Goal: Task Accomplishment & Management: Complete application form

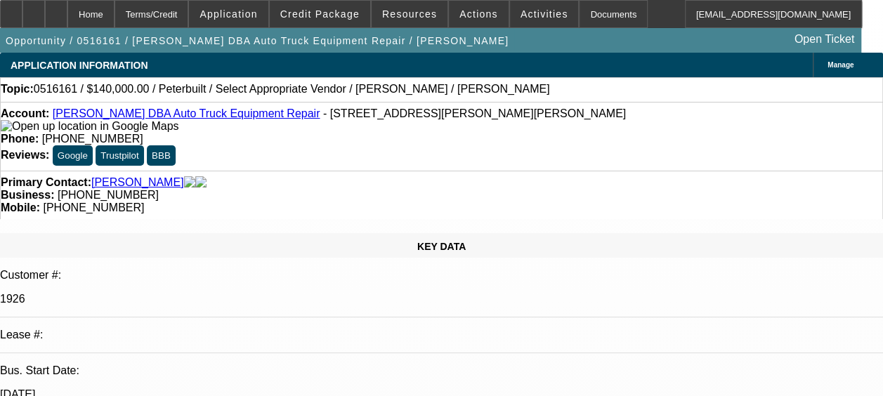
select select "0"
select select "2"
select select "0.1"
select select "1"
select select "2"
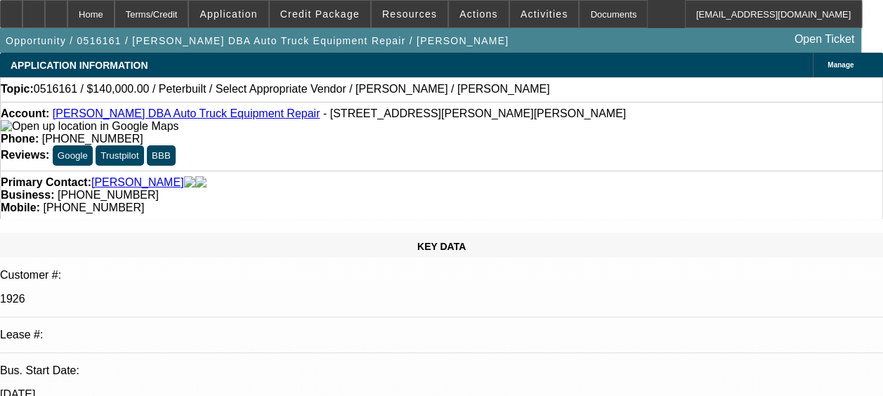
select select
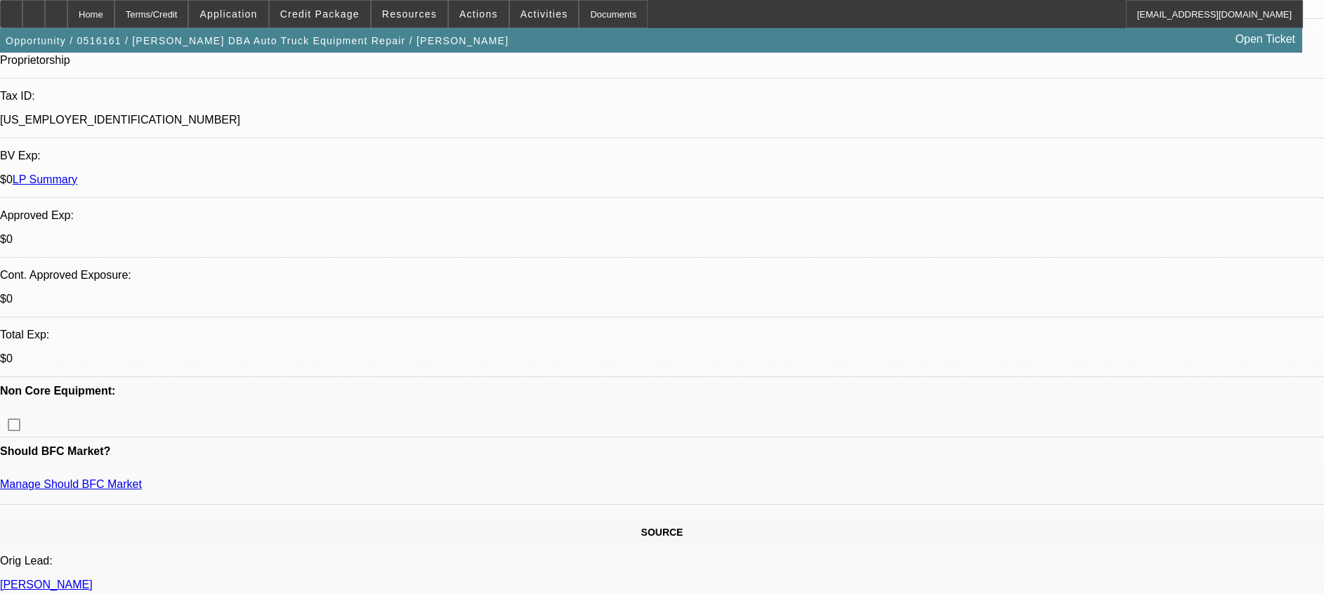
scroll to position [176, 0]
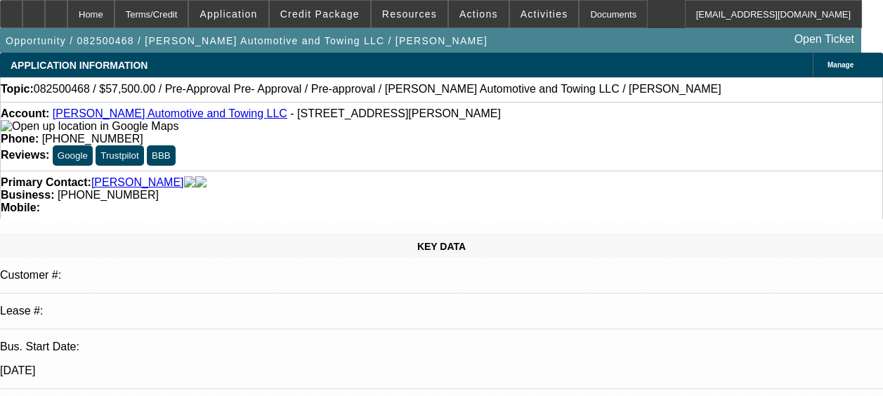
select select "0"
select select "2"
select select "0.1"
select select "4"
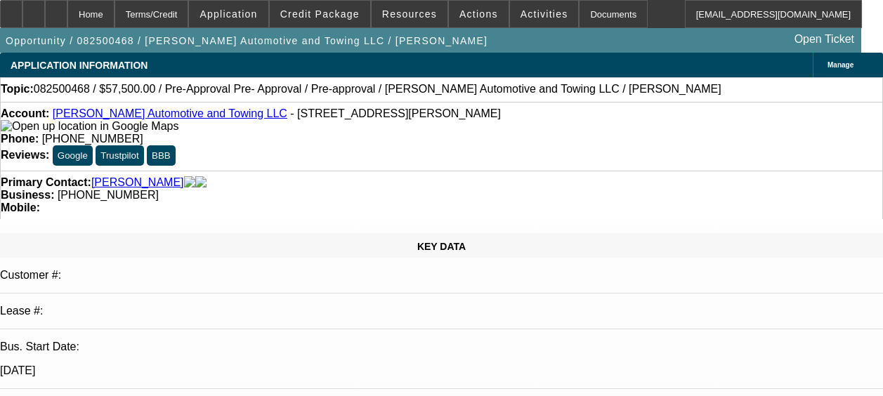
select select "0.2"
select select "2"
select select "0.1"
select select "4"
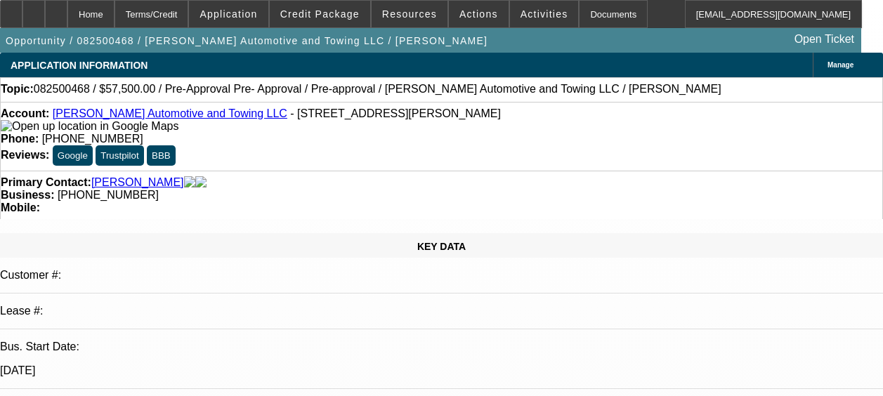
select select "0"
select select "2"
select select "0.1"
select select "4"
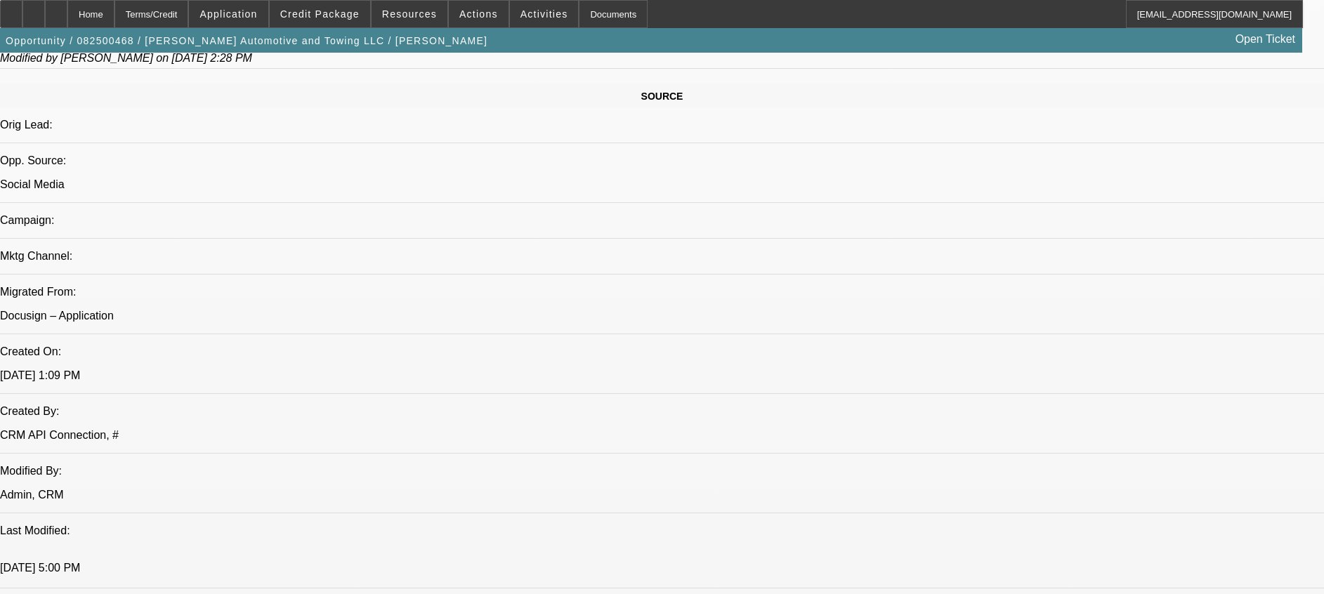
scroll to position [755, 0]
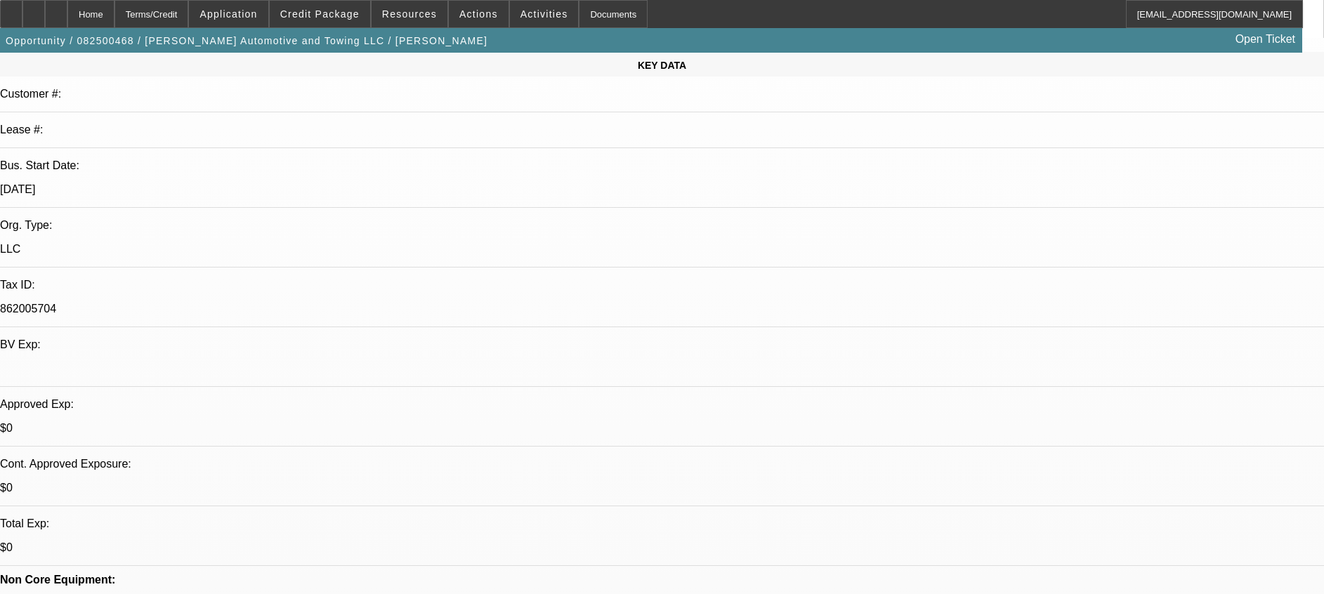
scroll to position [228, 0]
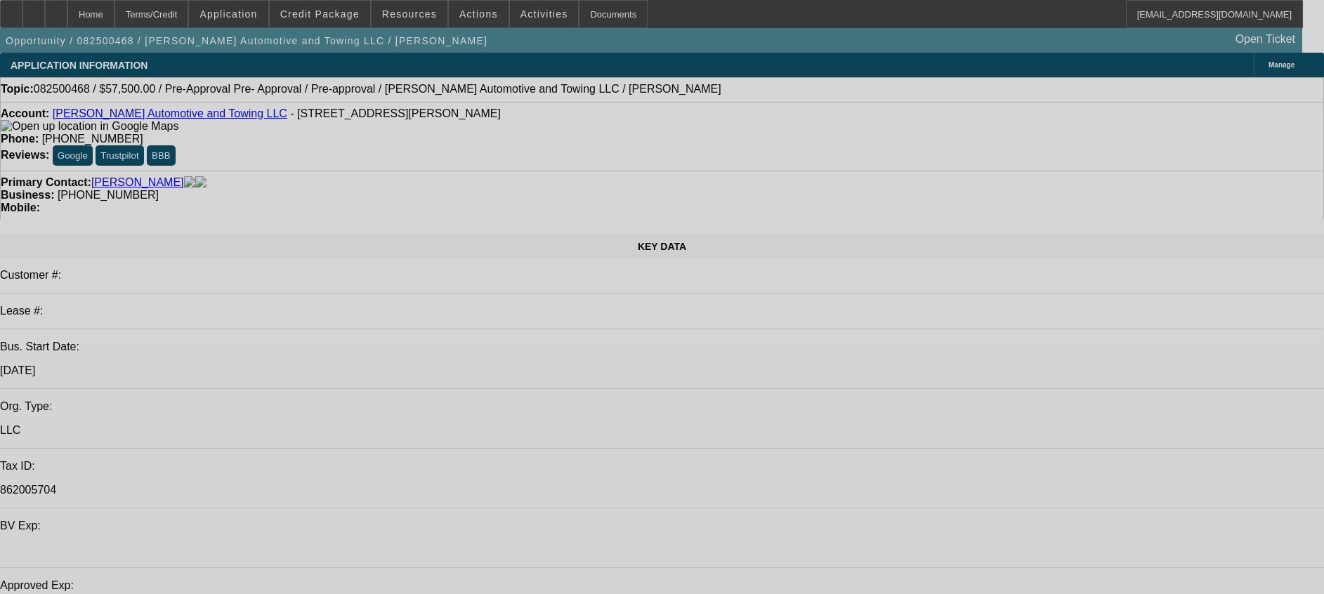
select select "0"
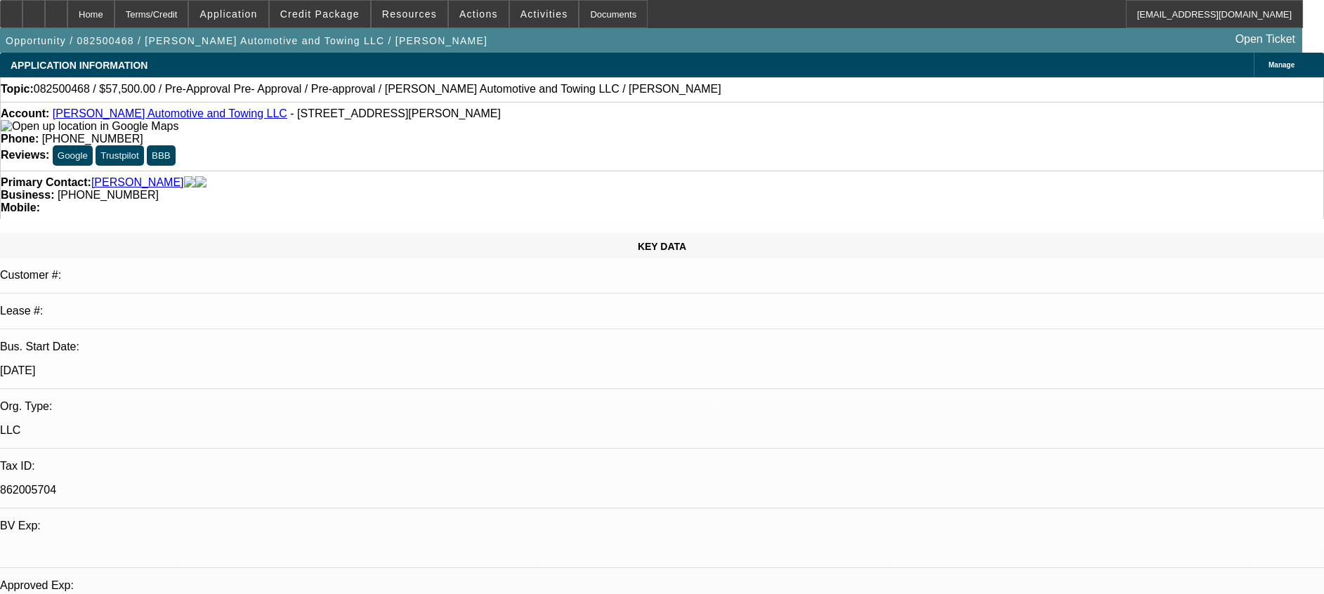
select select "2"
select select "0.1"
select select "0.2"
select select "2"
select select "0.1"
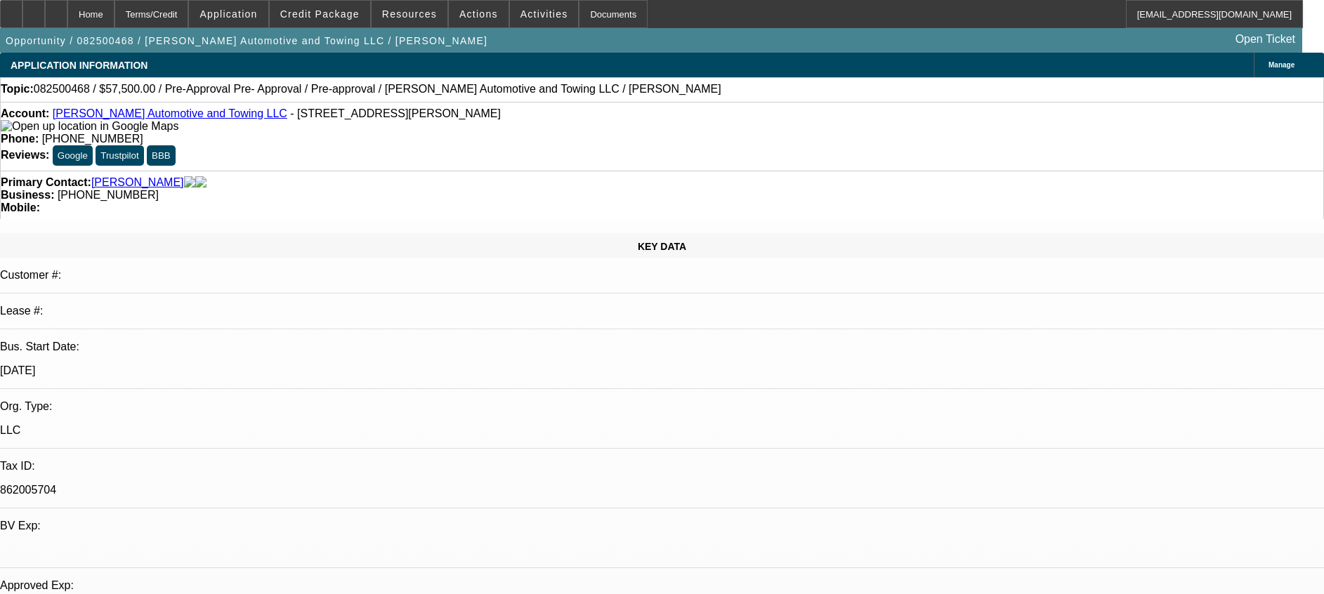
select select "0"
select select "2"
select select "0.1"
select select "1"
select select "2"
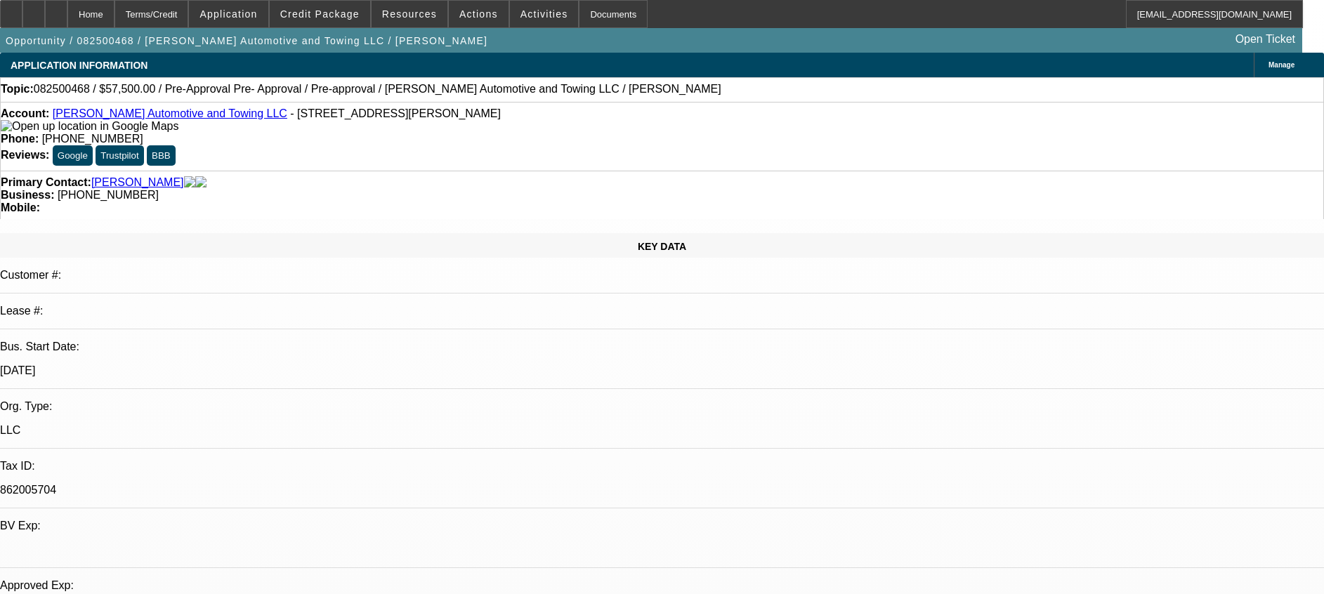
select select "4"
select select "1"
select select "2"
select select "4"
select select "1"
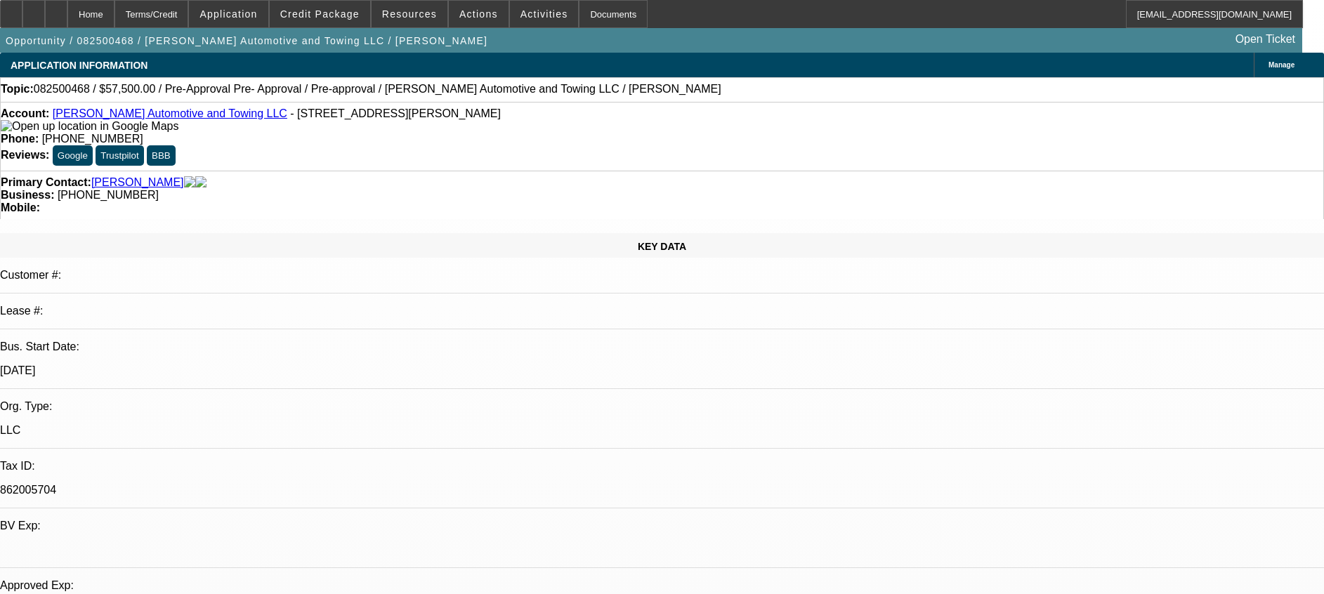
select select "2"
select select "4"
drag, startPoint x: 552, startPoint y: 117, endPoint x: 484, endPoint y: 119, distance: 68.2
click at [484, 133] on div "Phone: (864) 828-1119" at bounding box center [662, 139] width 1323 height 13
copy div "(864) 828-1119"
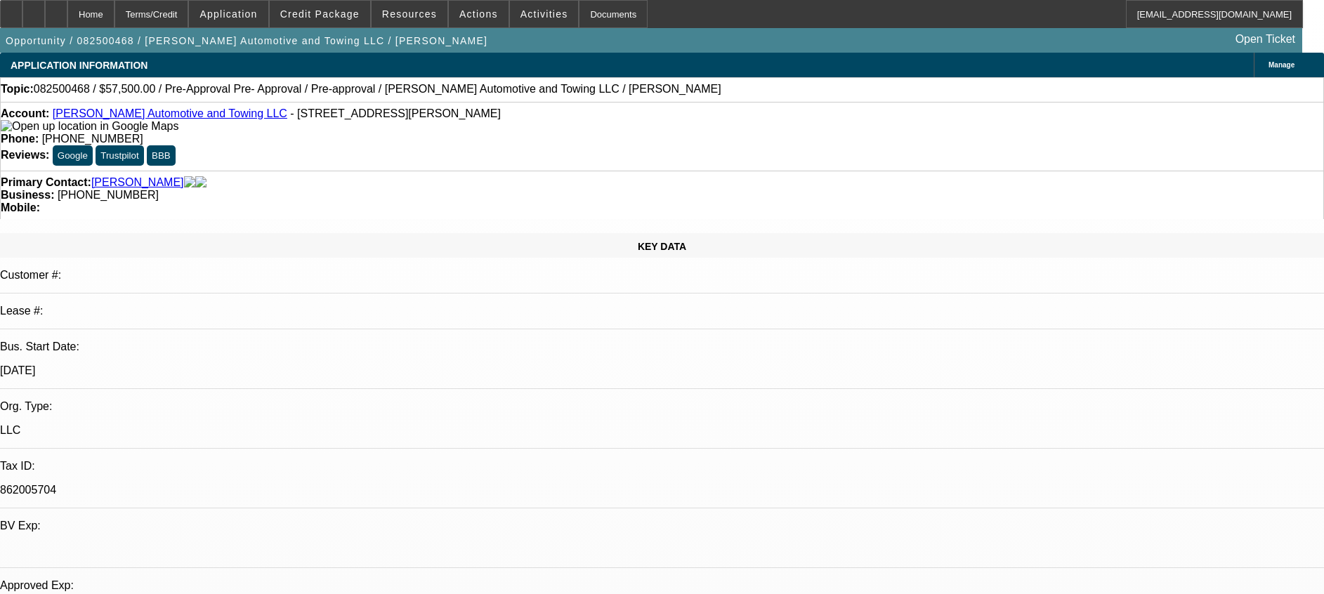
click at [629, 86] on div "Topic: 082500468 / $57,500.00 / Pre-Approval Pre- Approval / Pre-approval / Rop…" at bounding box center [662, 89] width 1323 height 13
select select "0"
select select "2"
select select "0.1"
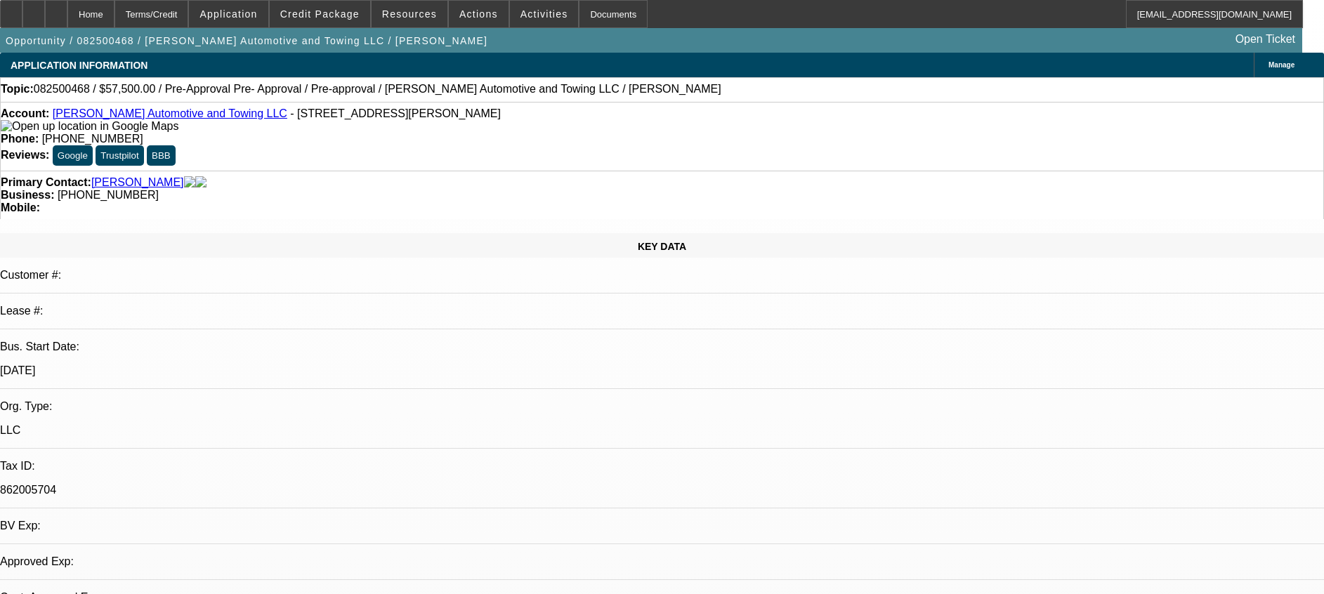
select select "4"
select select "0.2"
select select "2"
select select "0.1"
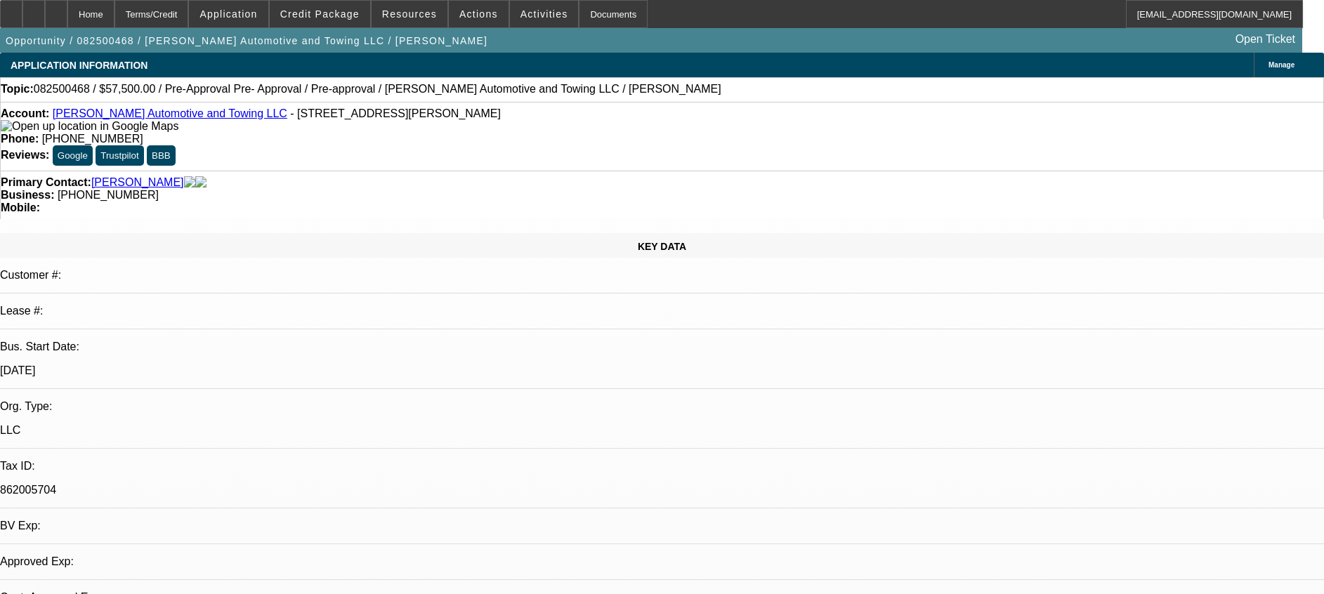
select select "4"
select select "0"
select select "2"
select select "0.1"
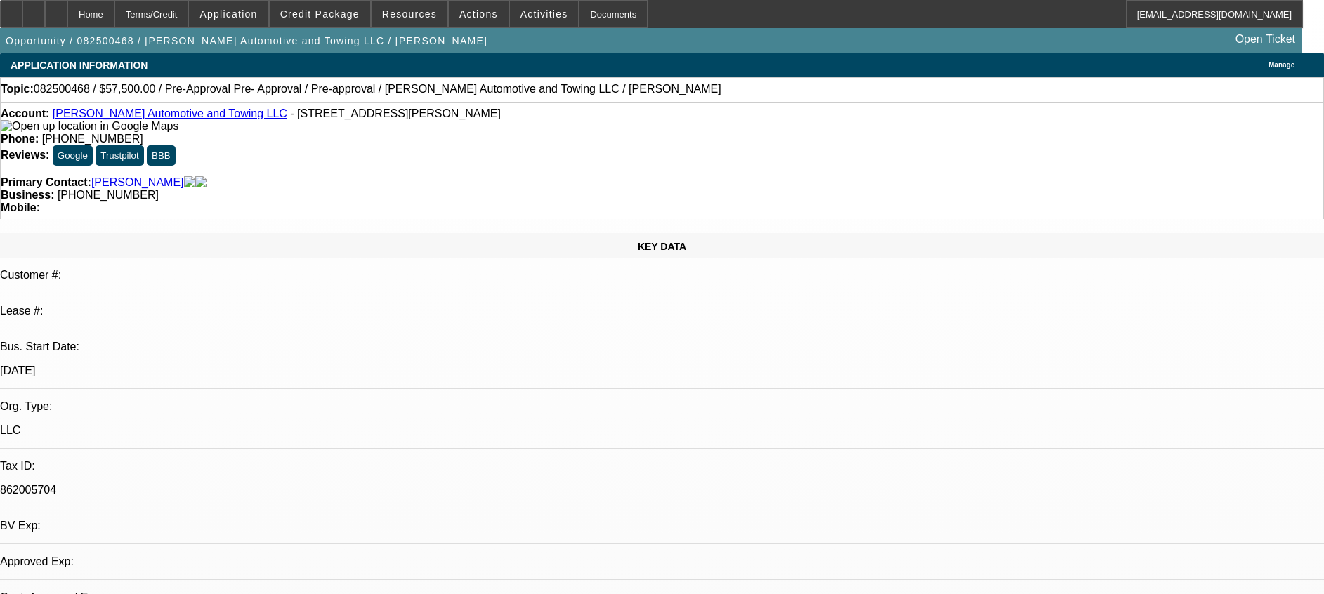
select select "4"
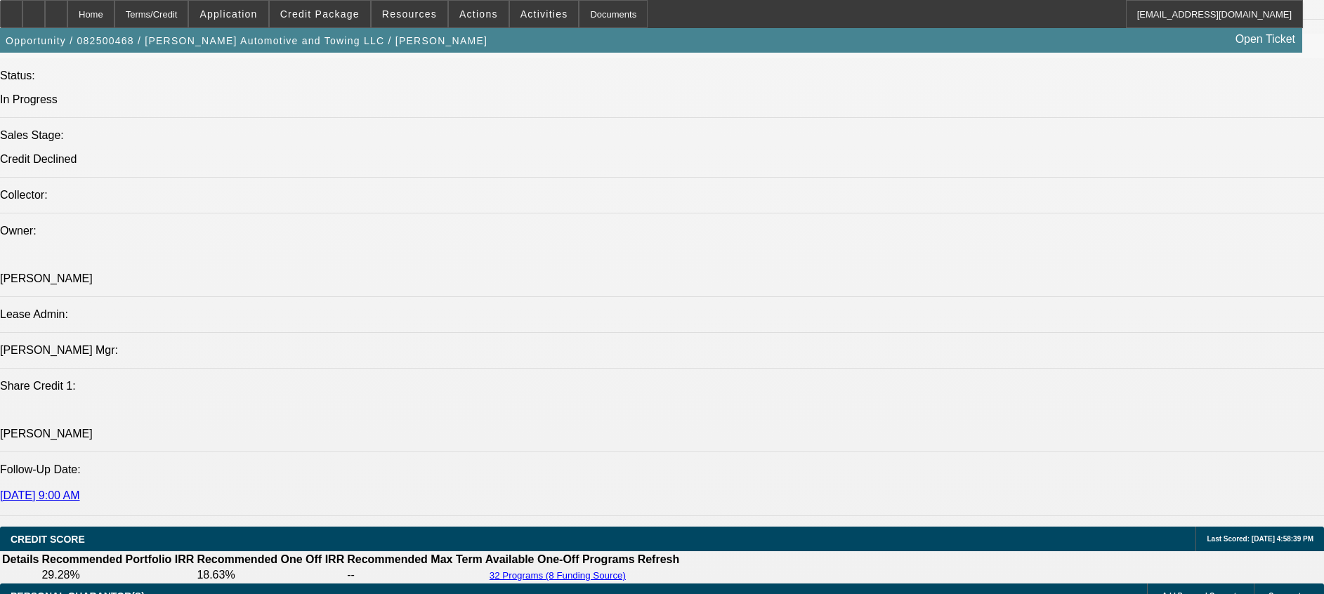
scroll to position [1581, 0]
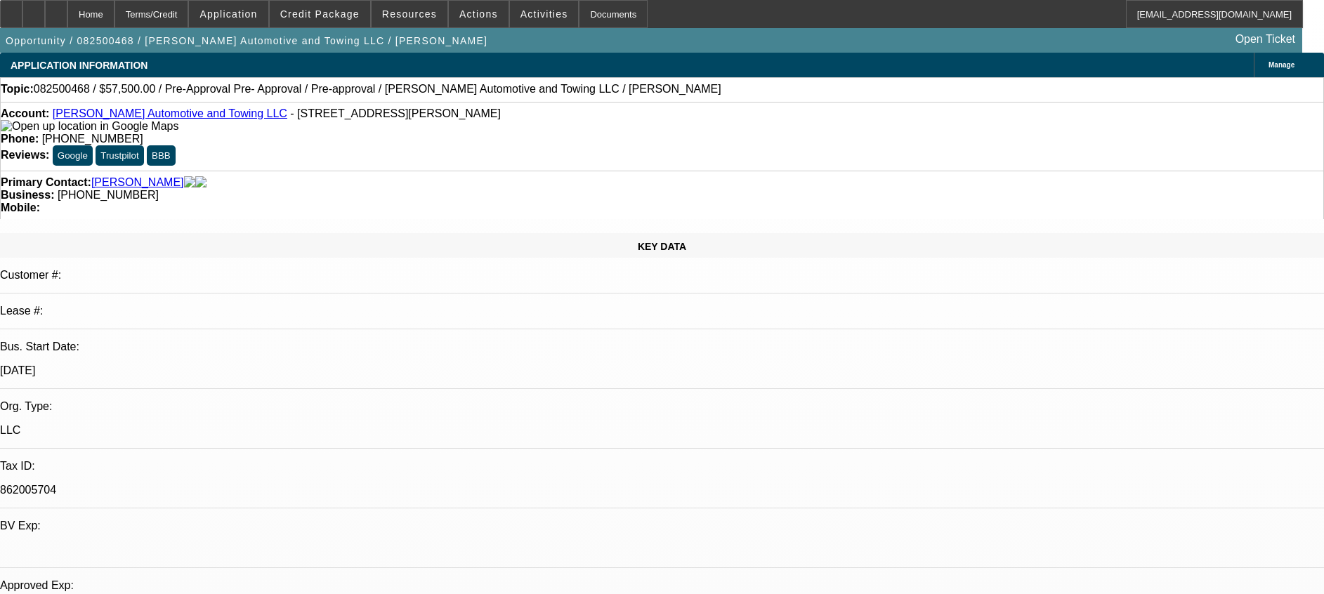
select select "0"
select select "2"
select select "0.1"
select select "4"
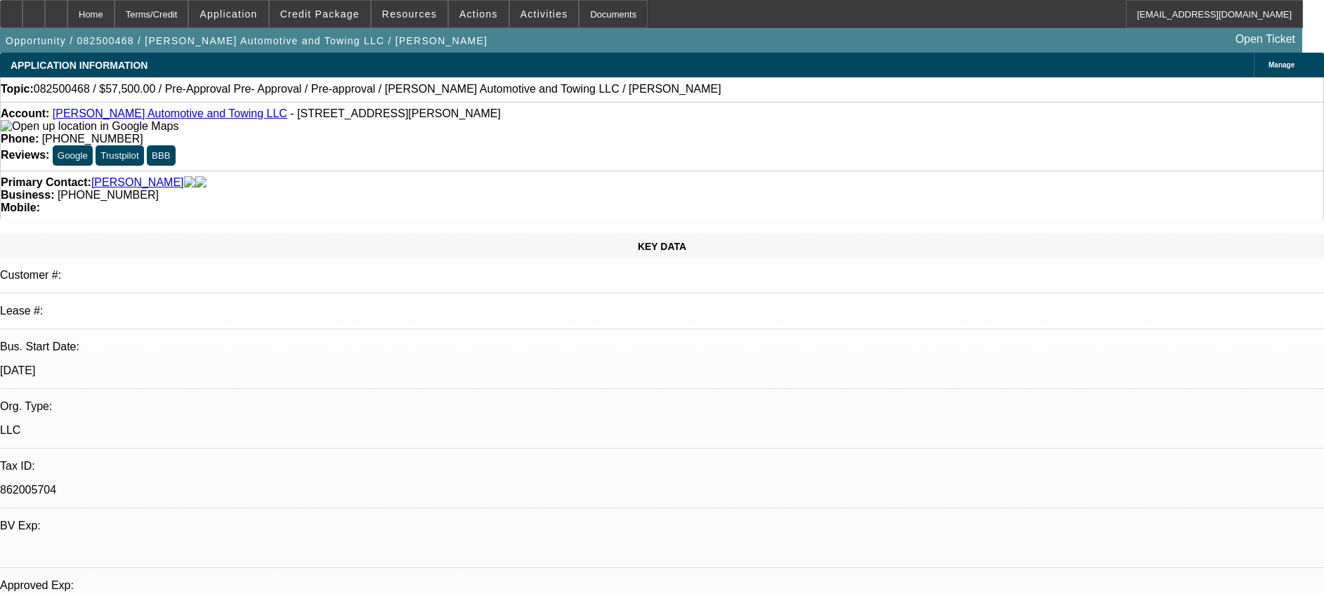
select select "0.2"
select select "2"
select select "0.1"
select select "4"
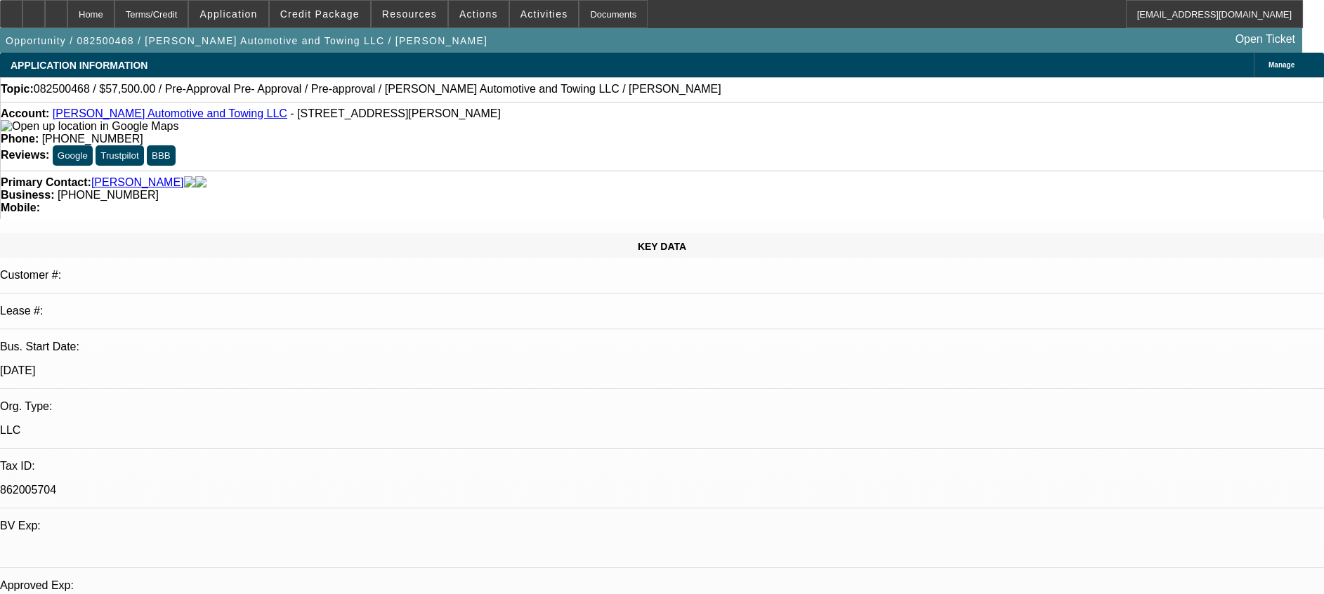
select select "0"
select select "2"
select select "0.1"
select select "4"
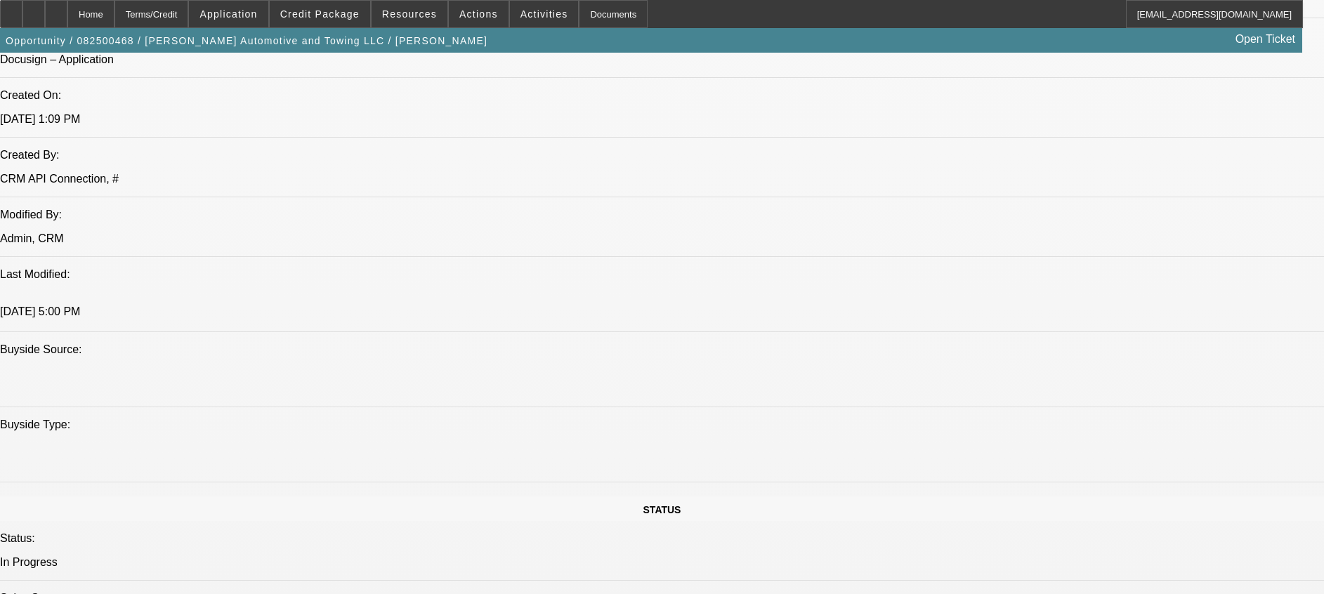
scroll to position [1071, 0]
